Goal: Task Accomplishment & Management: Use online tool/utility

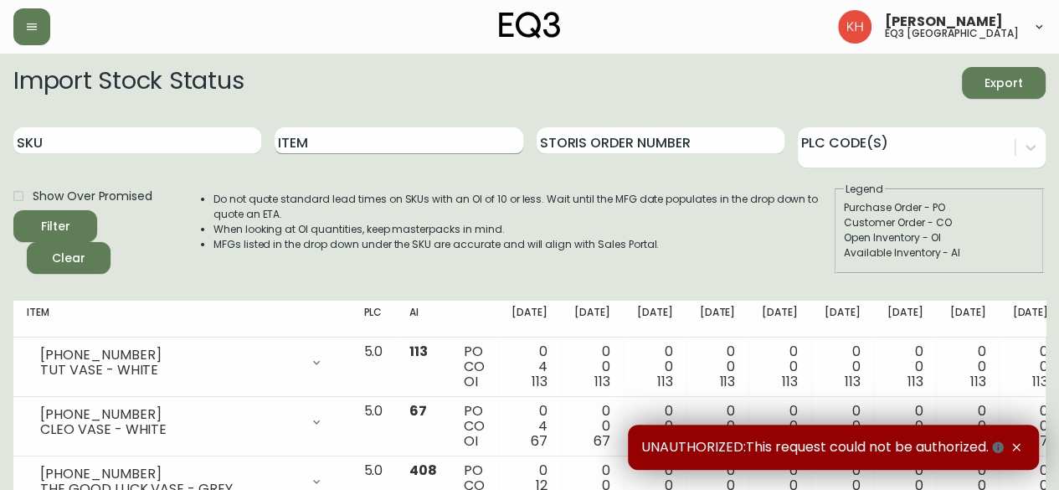
click at [346, 143] on input "Item" at bounding box center [399, 140] width 248 height 27
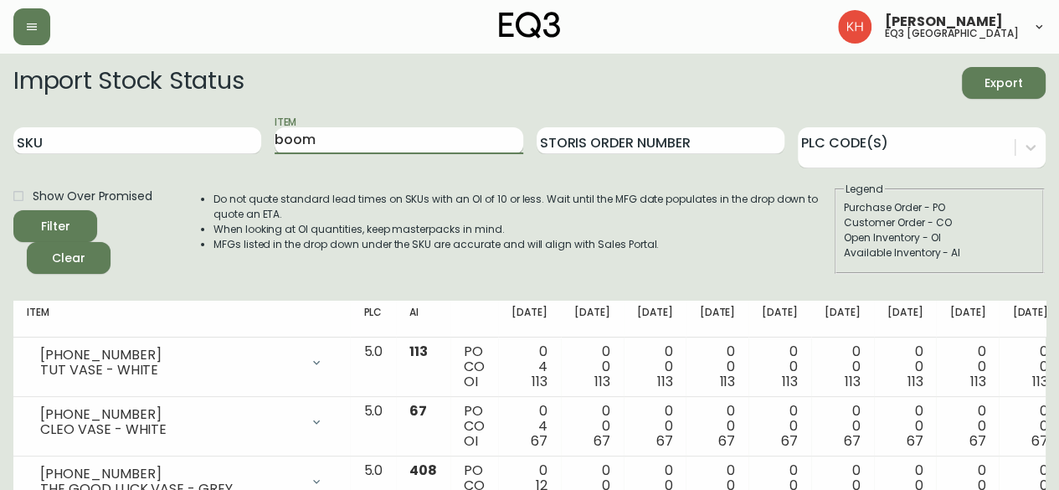
type input "boom"
click at [13, 210] on button "Filter" at bounding box center [55, 226] width 84 height 32
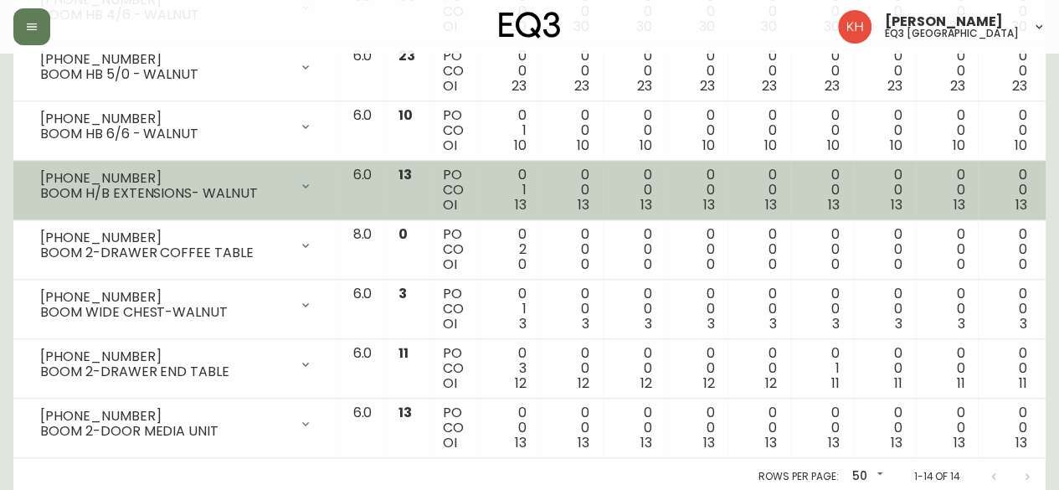
scroll to position [725, 0]
